Goal: Information Seeking & Learning: Check status

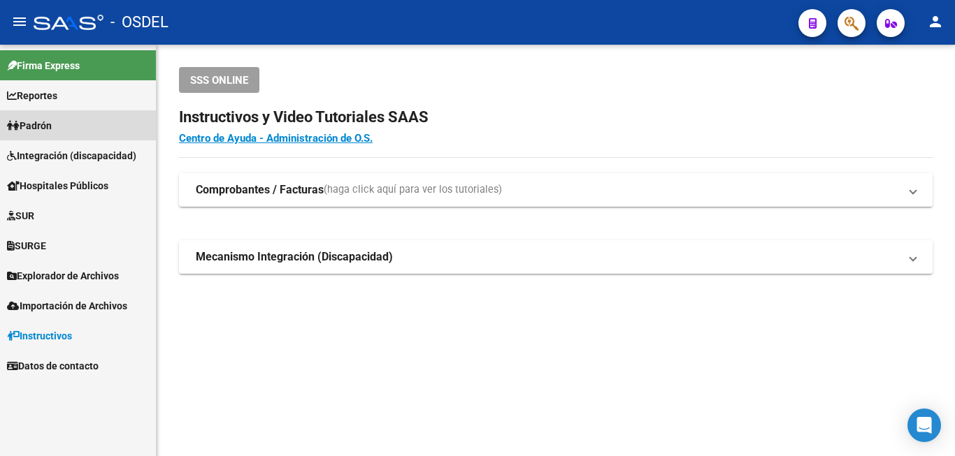
click at [52, 125] on span "Padrón" at bounding box center [29, 125] width 45 height 15
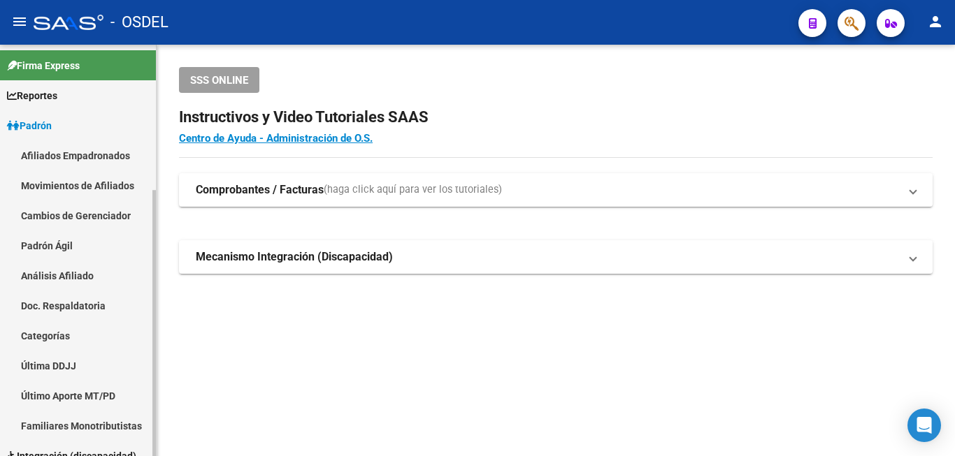
click at [95, 273] on link "Análisis Afiliado" at bounding box center [78, 276] width 156 height 30
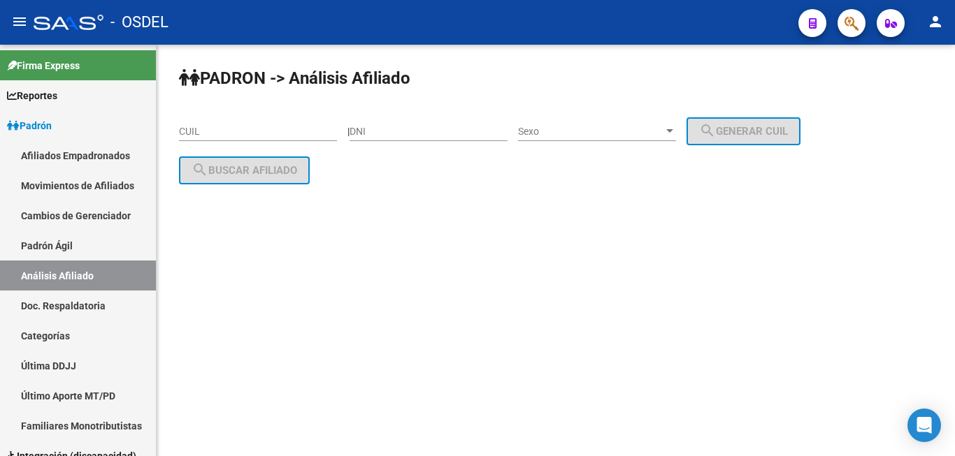
click at [398, 132] on input "DNI" at bounding box center [429, 132] width 158 height 12
type input "93291370"
click at [643, 109] on div "PADRON -> Análisis Afiliado CUIL | 93291370 DNI Sexo Sexo search Generar CUIL s…" at bounding box center [556, 137] width 798 height 185
click at [636, 130] on span "Sexo" at bounding box center [590, 132] width 145 height 12
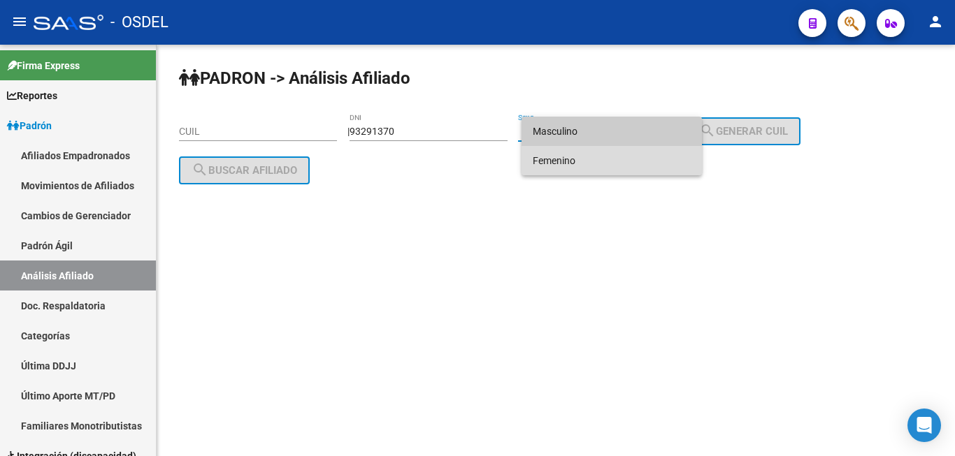
click at [627, 150] on span "Femenino" at bounding box center [612, 160] width 158 height 29
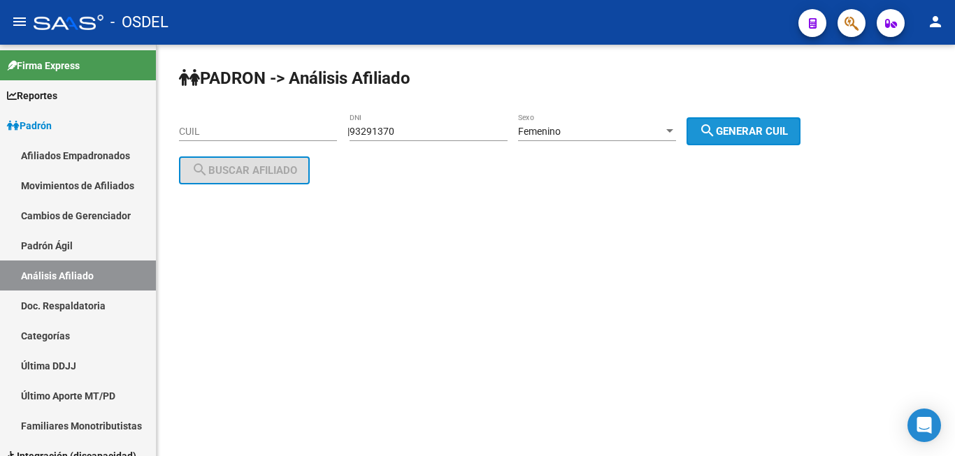
click at [762, 131] on span "search Generar CUIL" at bounding box center [743, 131] width 89 height 13
type input "23-93291370-4"
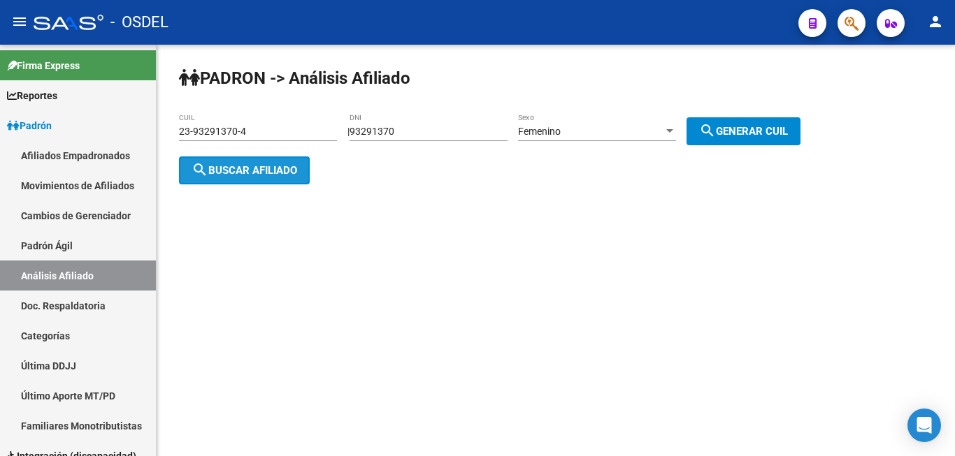
click at [282, 173] on span "search Buscar afiliado" at bounding box center [245, 170] width 106 height 13
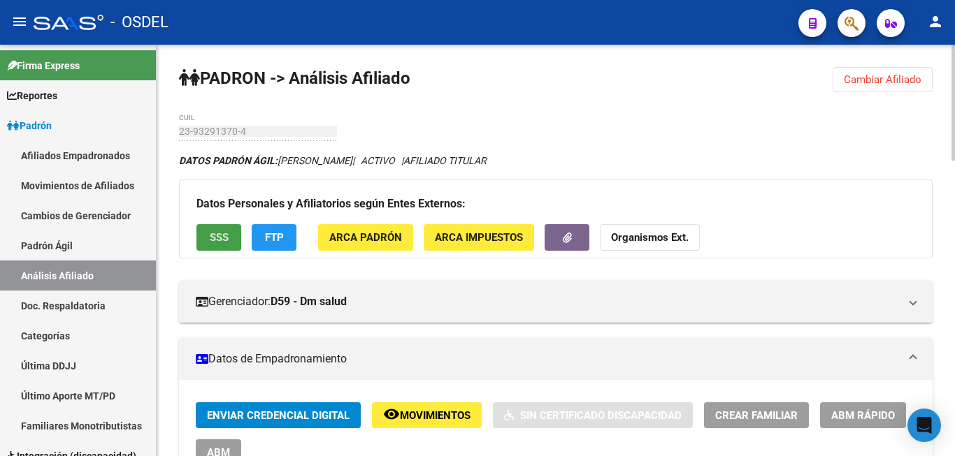
click at [222, 238] on span "SSS" at bounding box center [219, 238] width 19 height 13
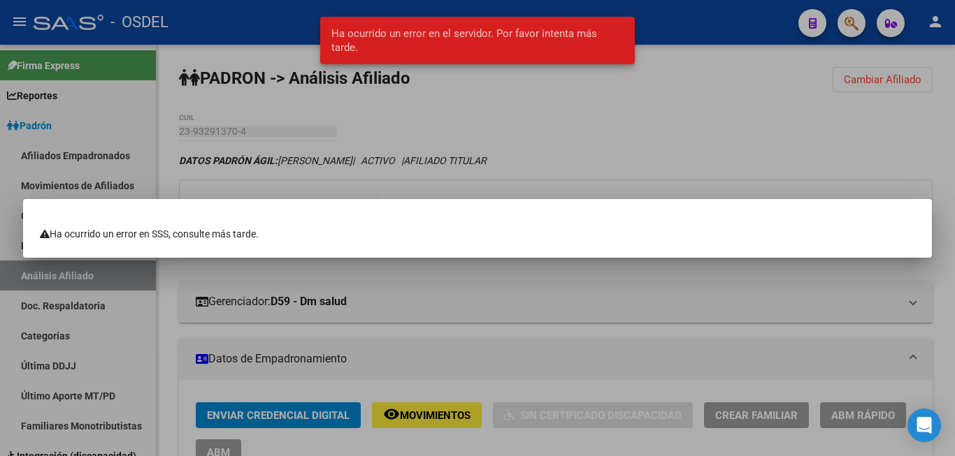
click at [337, 224] on mat-dialog-content "Ha ocurrido un error en SSS, consulte más tarde." at bounding box center [477, 228] width 909 height 25
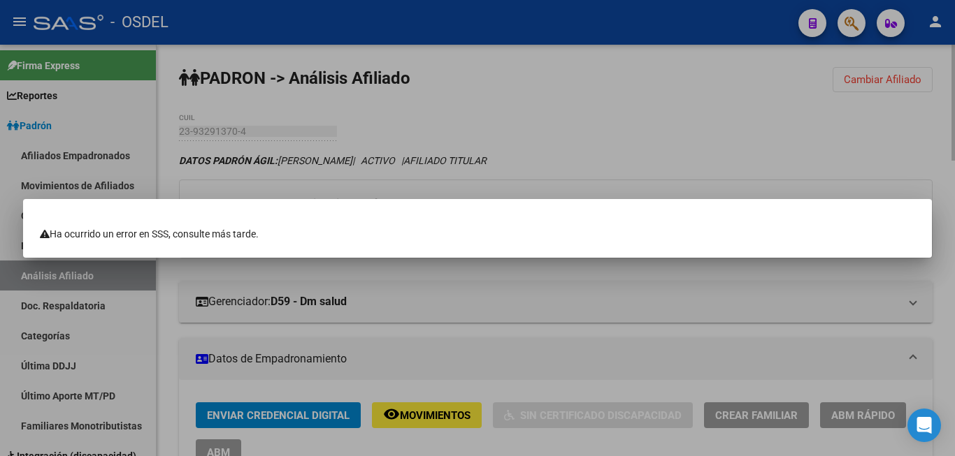
drag, startPoint x: 891, startPoint y: 78, endPoint x: 870, endPoint y: 152, distance: 77.9
click at [887, 90] on div at bounding box center [477, 228] width 955 height 456
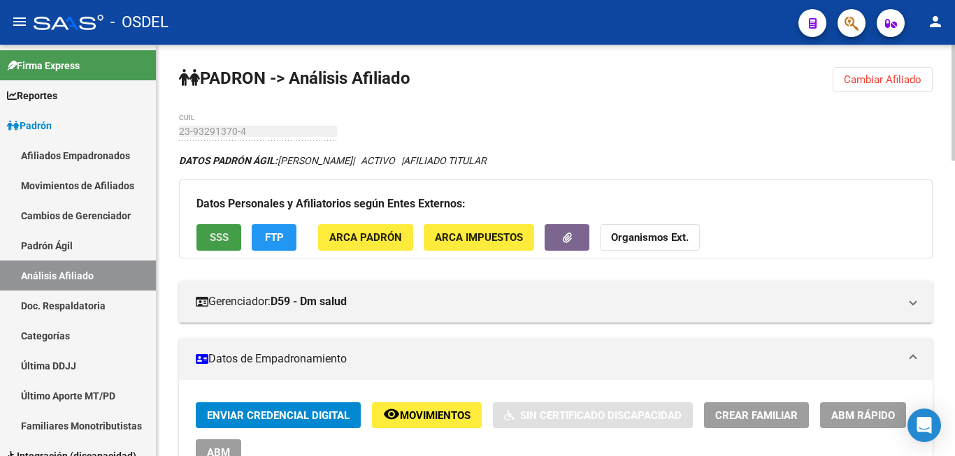
click at [226, 240] on span "SSS" at bounding box center [219, 238] width 19 height 13
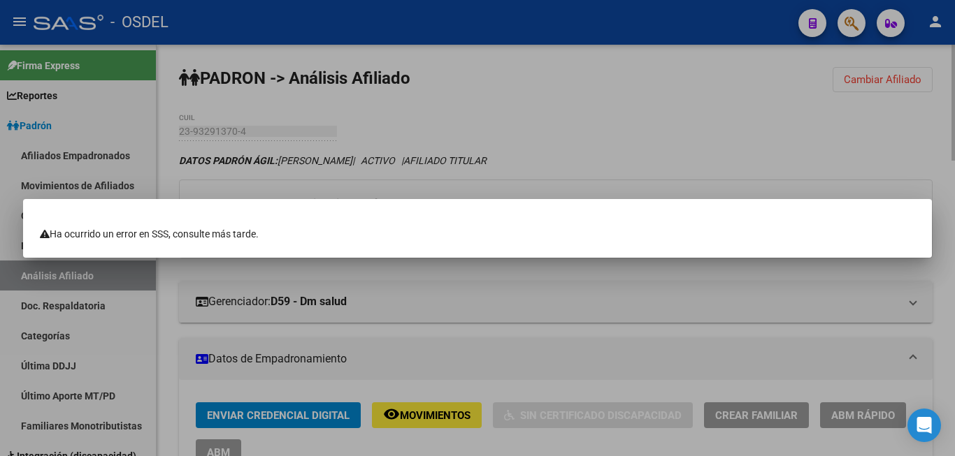
drag, startPoint x: 628, startPoint y: 348, endPoint x: 635, endPoint y: 333, distance: 16.6
click at [633, 339] on div at bounding box center [477, 228] width 955 height 456
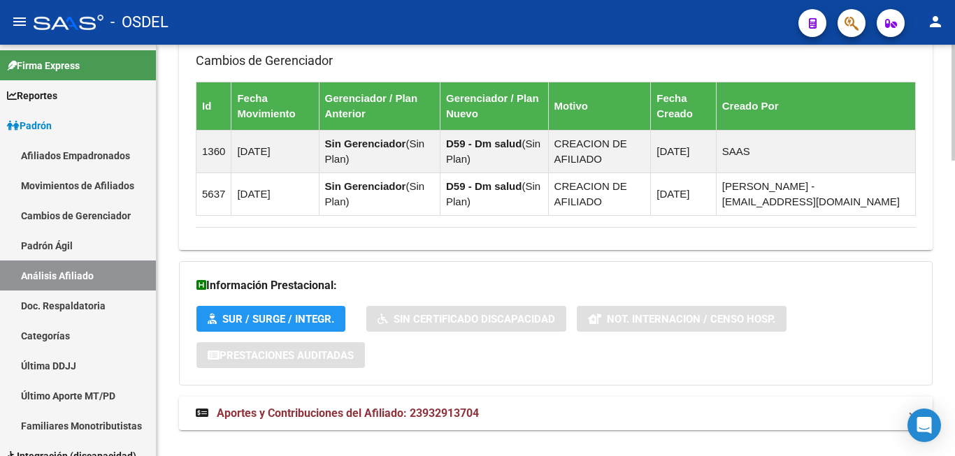
scroll to position [1047, 0]
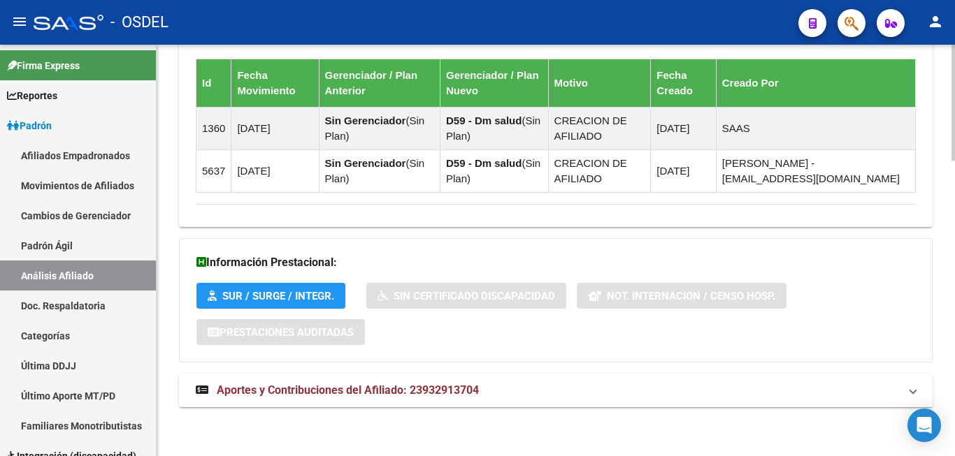
click at [352, 387] on span "Aportes y Contribuciones del Afiliado: 23932913704" at bounding box center [348, 390] width 262 height 13
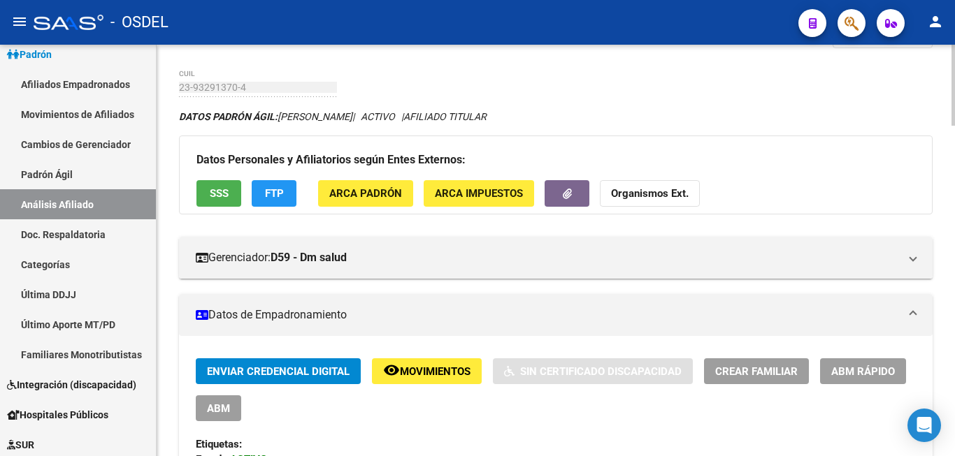
scroll to position [0, 0]
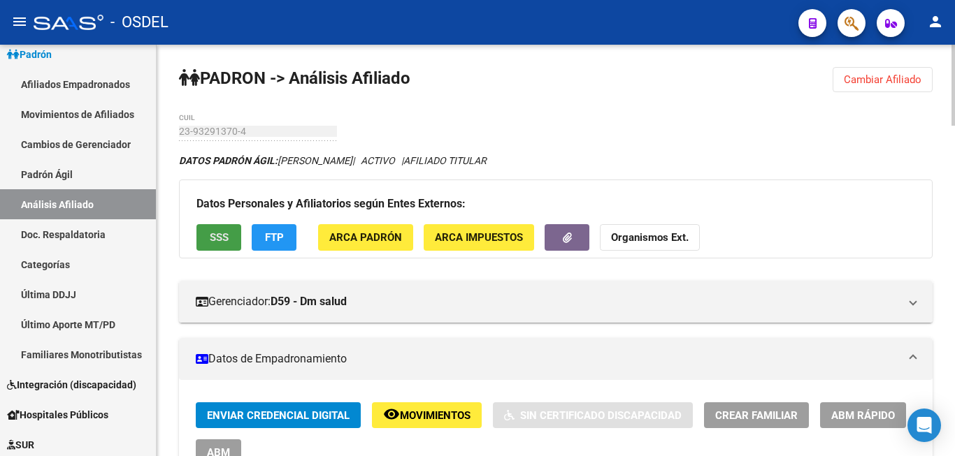
click at [215, 235] on span "SSS" at bounding box center [219, 238] width 19 height 13
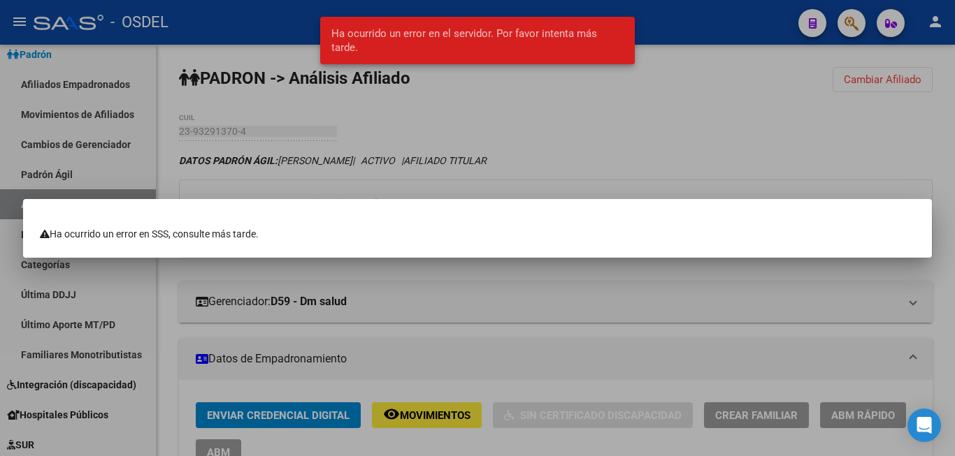
click at [519, 394] on div at bounding box center [477, 228] width 955 height 456
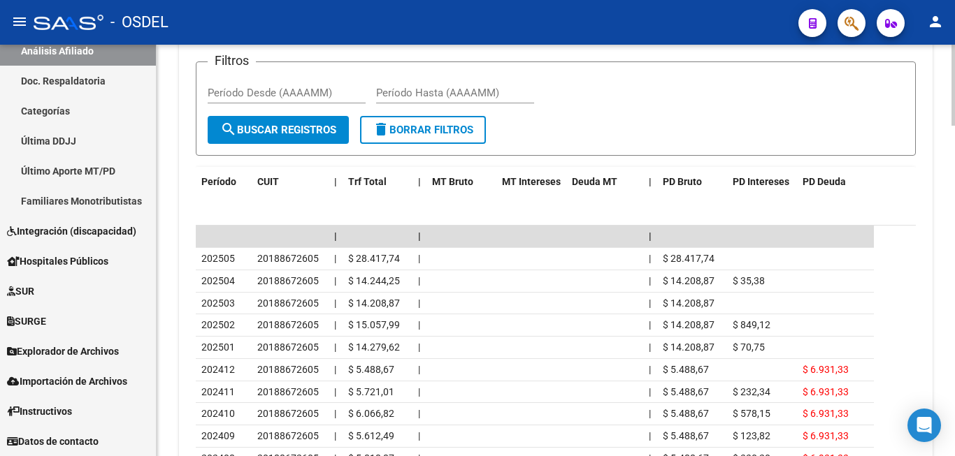
scroll to position [1569, 0]
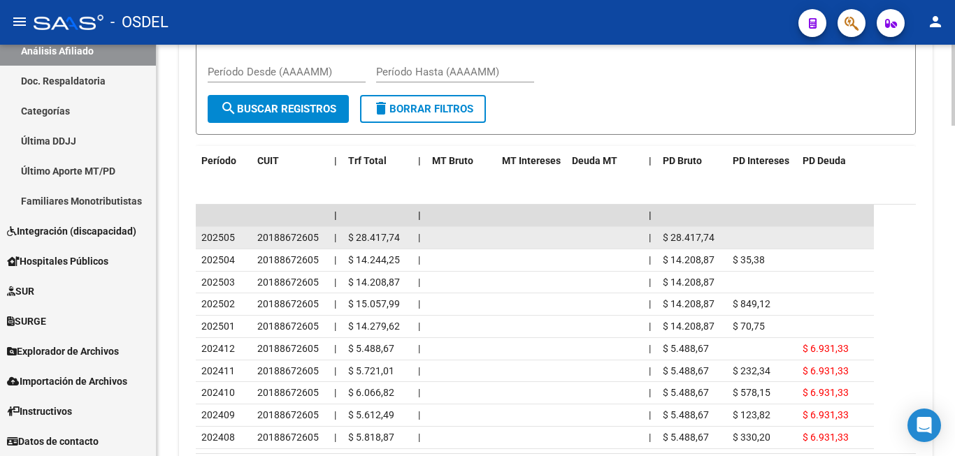
click at [276, 239] on span "20188672605" at bounding box center [288, 237] width 62 height 11
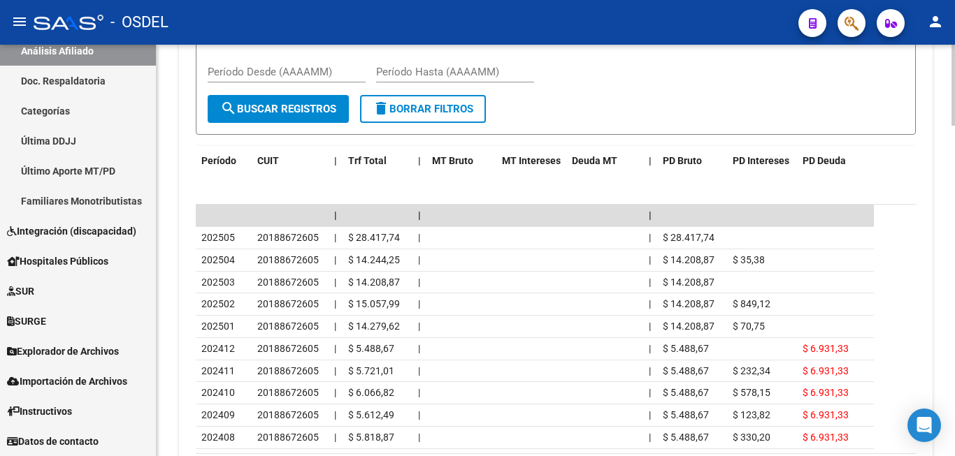
click at [923, 279] on div "cloud_download Exportar CSV Devengado MT/PD Percibido - Liquidación RG/MT/PD Pe…" at bounding box center [556, 216] width 754 height 592
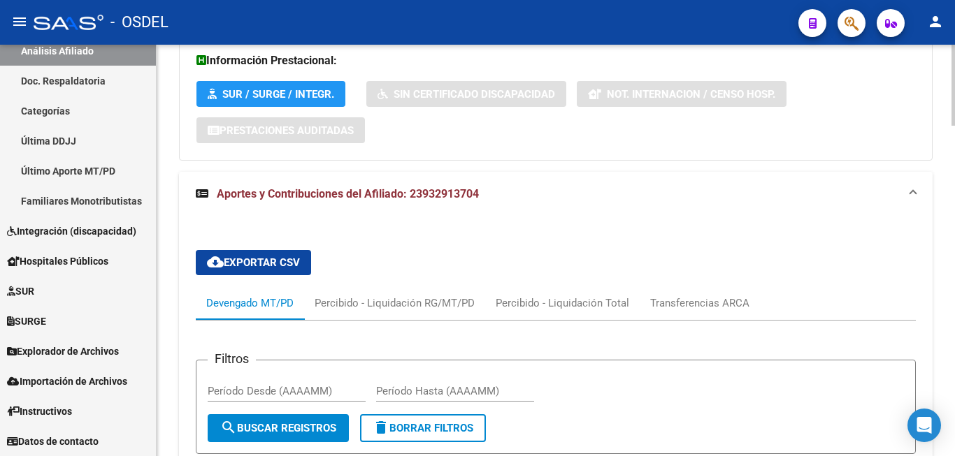
scroll to position [1114, 0]
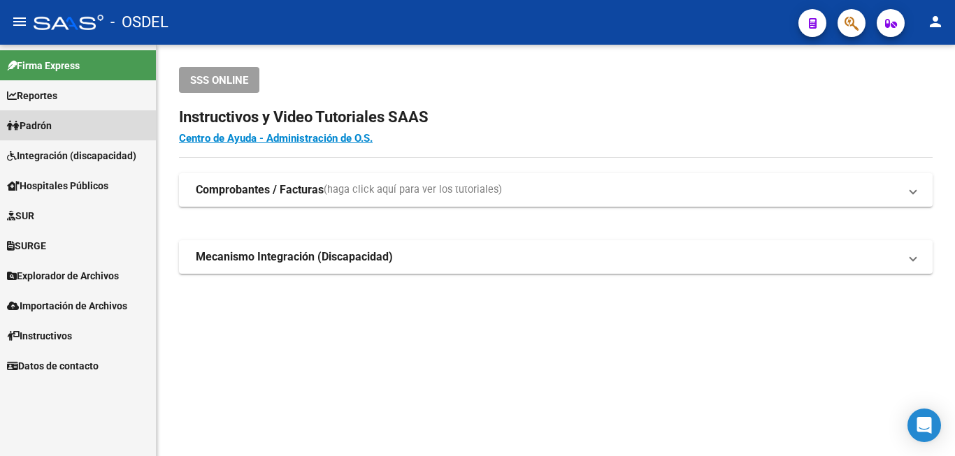
click at [45, 120] on span "Padrón" at bounding box center [29, 125] width 45 height 15
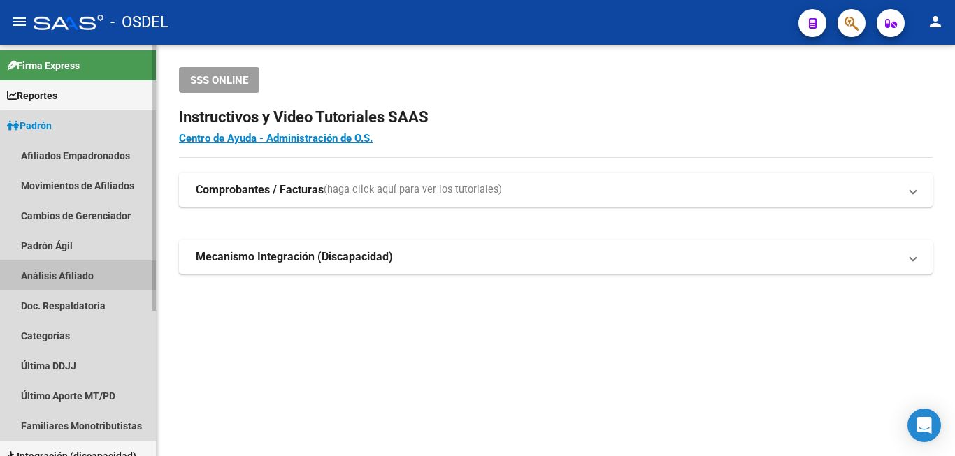
click at [80, 281] on link "Análisis Afiliado" at bounding box center [78, 276] width 156 height 30
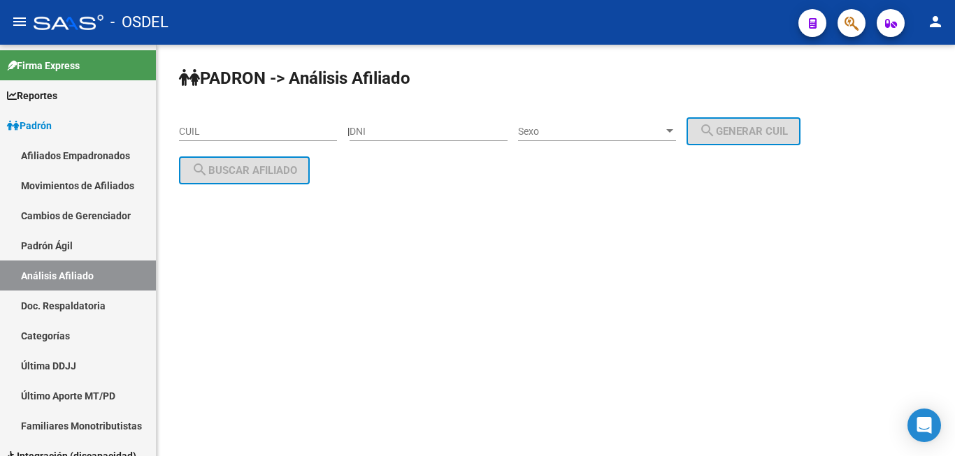
click at [424, 128] on input "DNI" at bounding box center [429, 132] width 158 height 12
type input "92578443"
click at [593, 121] on div "Sexo Sexo" at bounding box center [597, 127] width 158 height 28
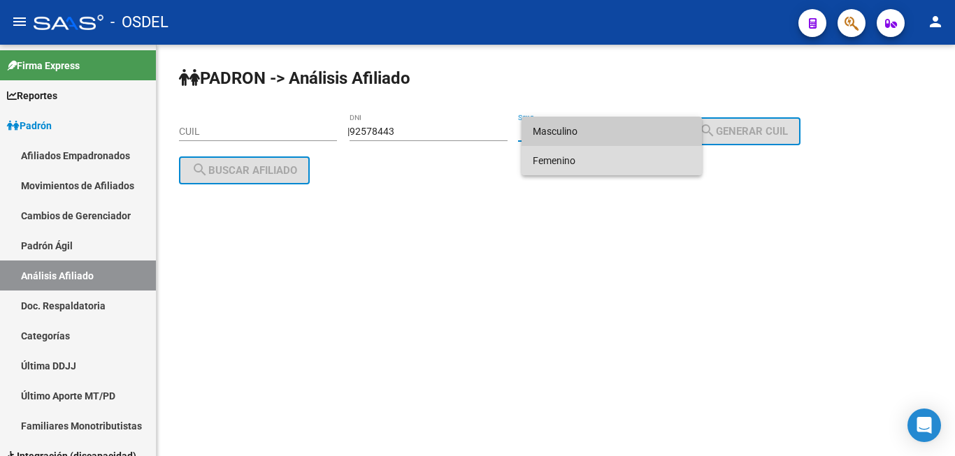
click at [596, 152] on span "Femenino" at bounding box center [612, 160] width 158 height 29
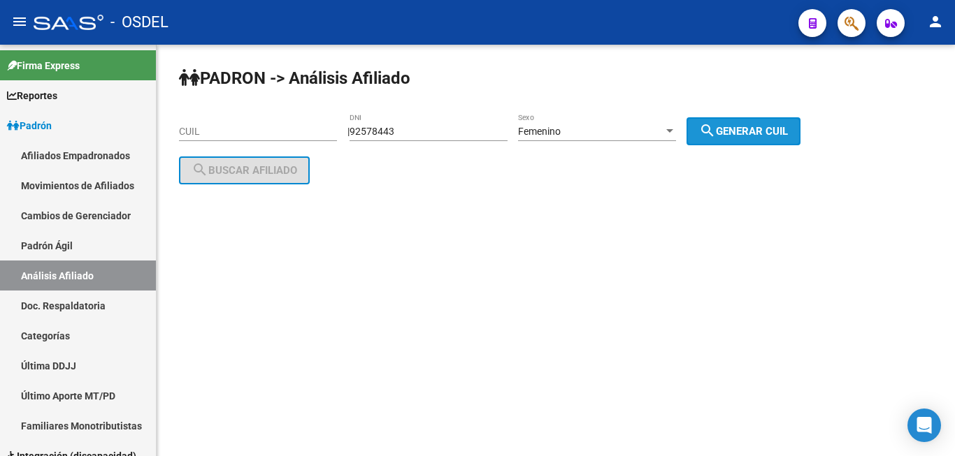
click at [765, 125] on span "search Generar CUIL" at bounding box center [743, 131] width 89 height 13
type input "27-92578443-0"
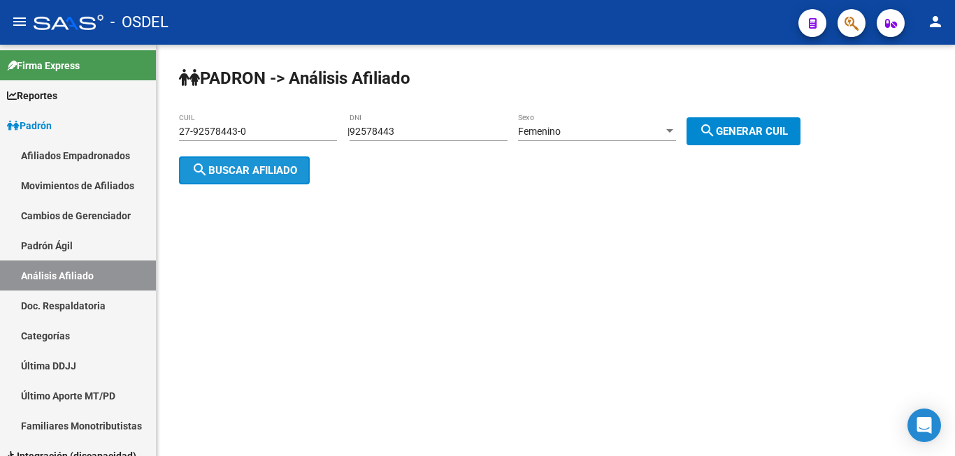
click at [256, 161] on button "search Buscar afiliado" at bounding box center [244, 171] width 131 height 28
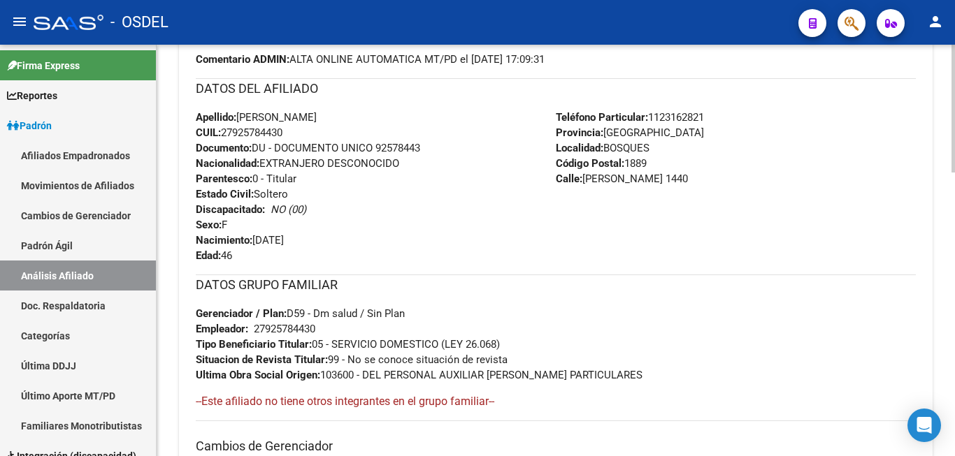
scroll to position [914, 0]
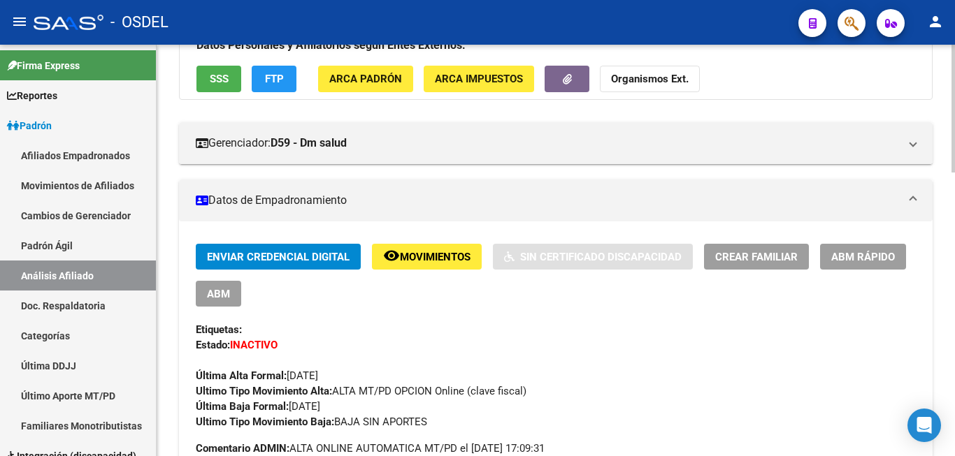
scroll to position [59, 0]
